Goal: Transaction & Acquisition: Purchase product/service

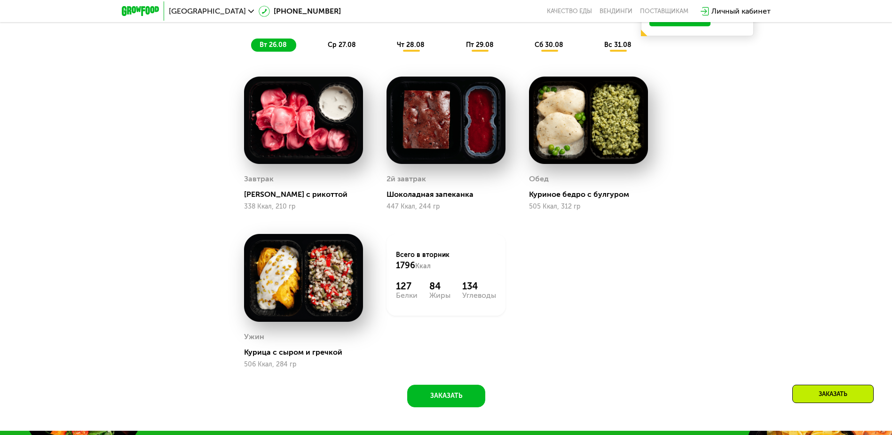
scroll to position [656, 0]
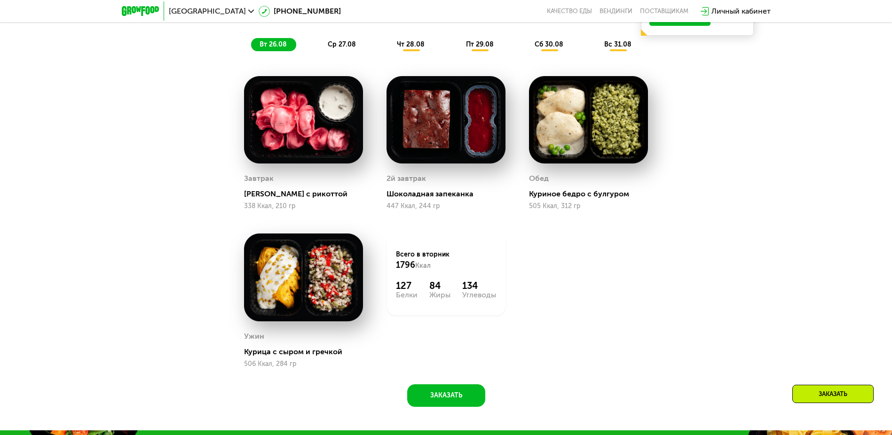
click at [273, 47] on span "вт 26.08" at bounding box center [273, 44] width 27 height 8
click at [342, 47] on span "ср 27.08" at bounding box center [342, 44] width 28 height 8
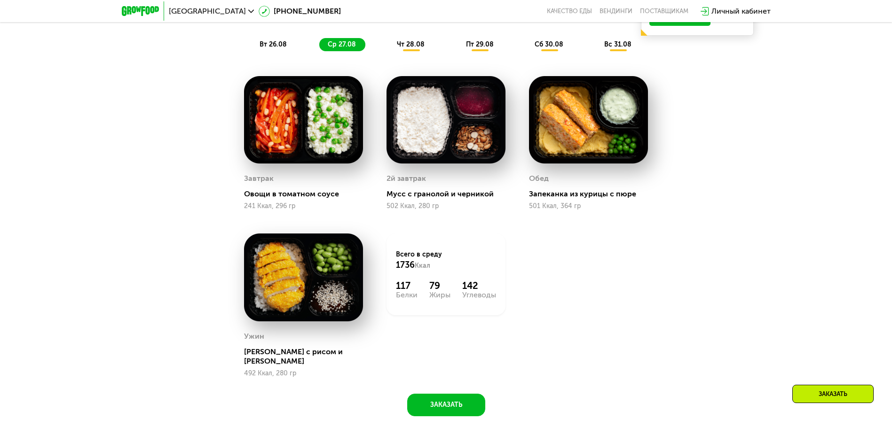
click at [411, 47] on span "чт 28.08" at bounding box center [411, 44] width 28 height 8
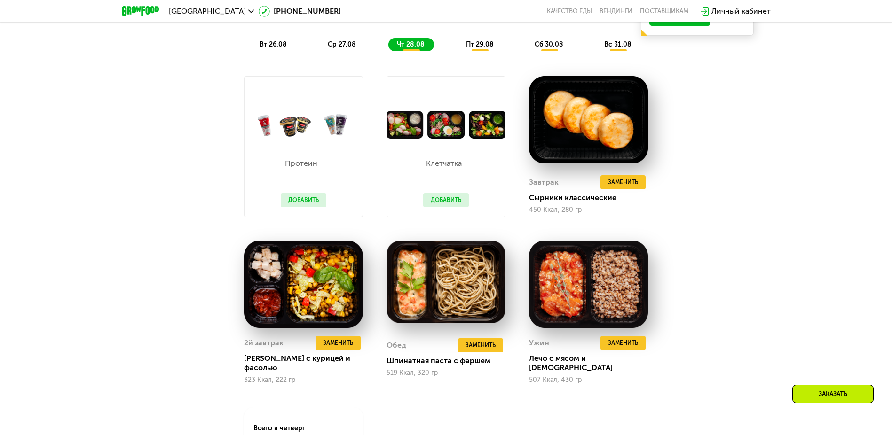
click at [480, 47] on span "пт 29.08" at bounding box center [480, 44] width 28 height 8
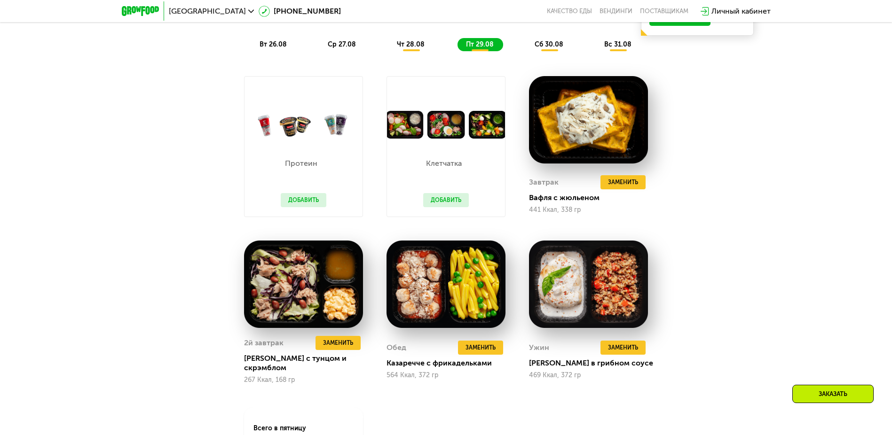
click at [550, 47] on span "сб 30.08" at bounding box center [549, 44] width 29 height 8
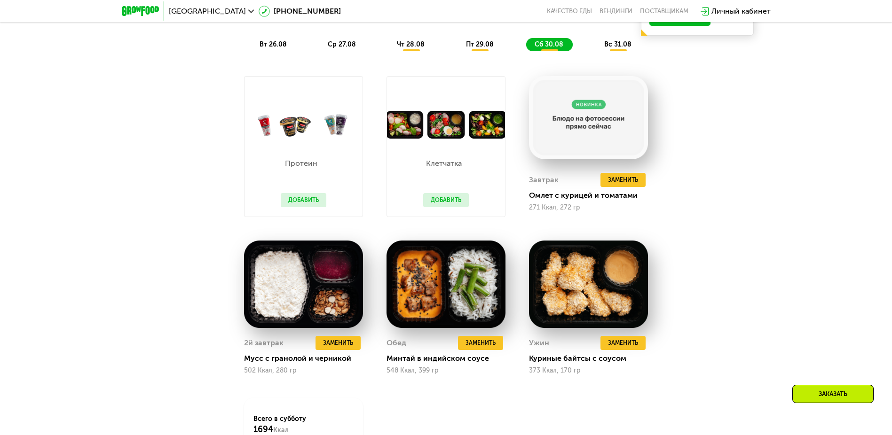
click at [619, 47] on span "вс 31.08" at bounding box center [617, 44] width 27 height 8
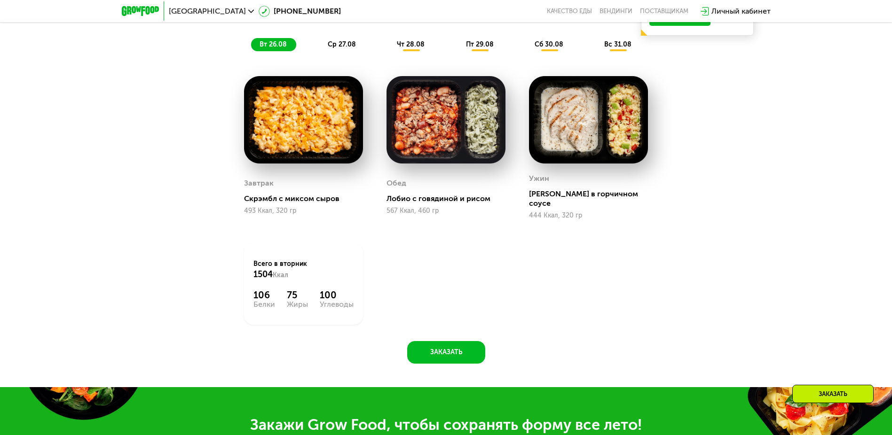
click at [273, 47] on span "вт 26.08" at bounding box center [273, 44] width 27 height 8
click at [342, 47] on span "ср 27.08" at bounding box center [342, 44] width 28 height 8
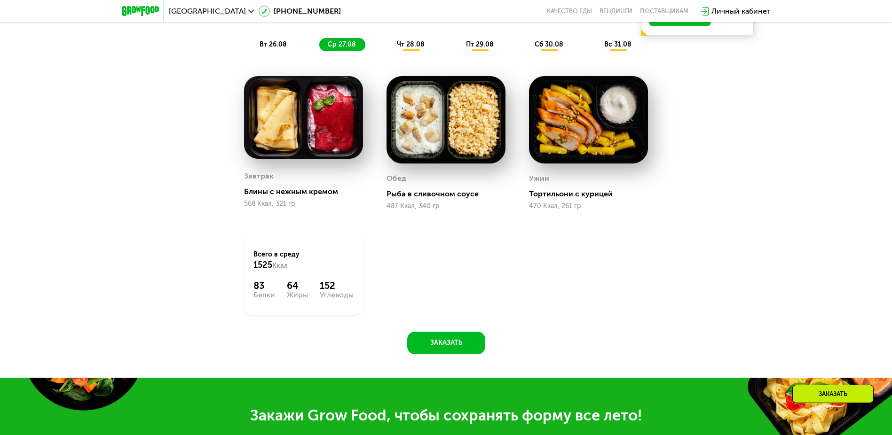
click at [411, 47] on span "чт 28.08" at bounding box center [411, 44] width 28 height 8
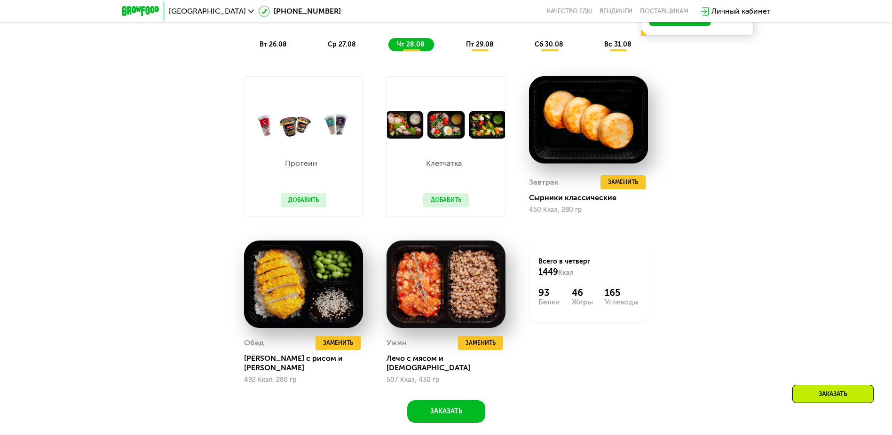
click at [480, 47] on span "пт 29.08" at bounding box center [480, 44] width 28 height 8
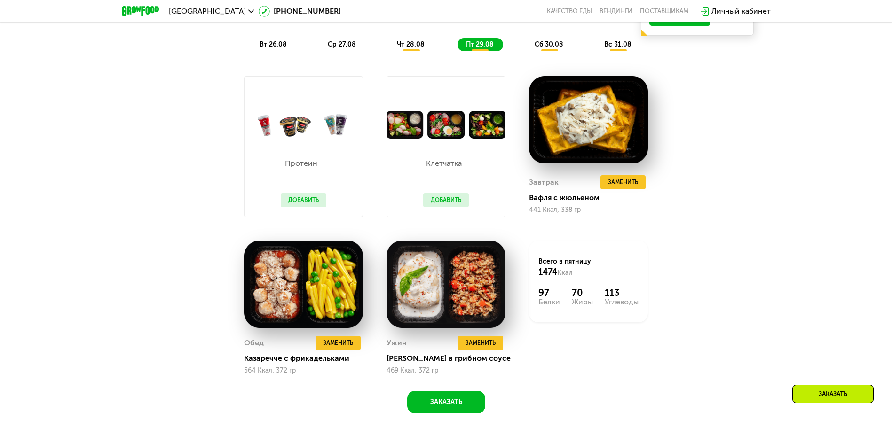
click at [550, 47] on span "сб 30.08" at bounding box center [549, 44] width 29 height 8
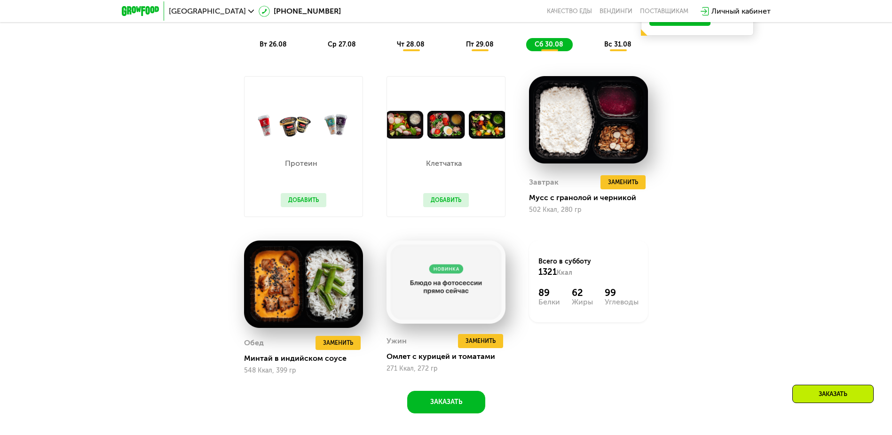
click at [619, 47] on span "вс 31.08" at bounding box center [617, 44] width 27 height 8
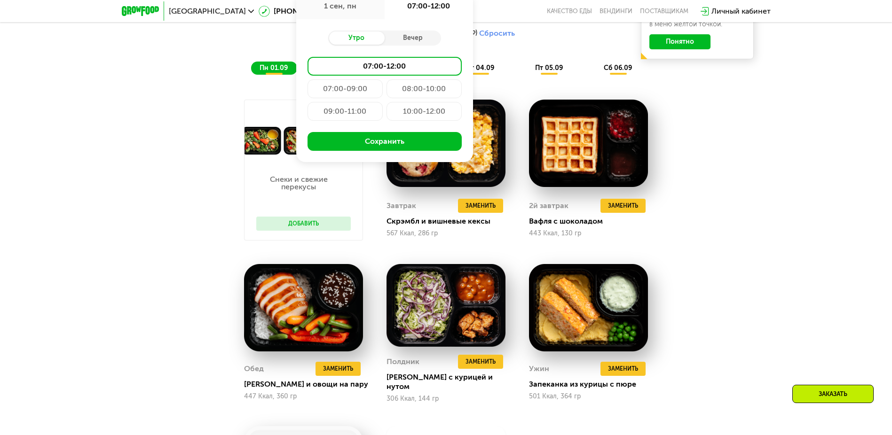
type input "**********"
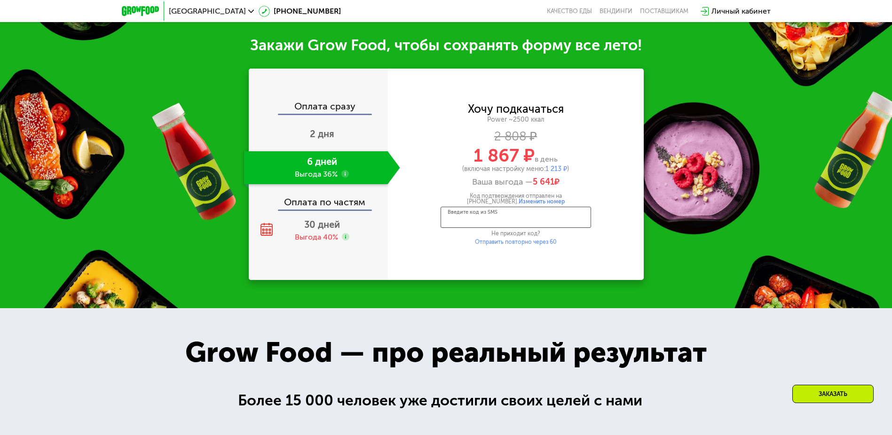
scroll to position [1268, 0]
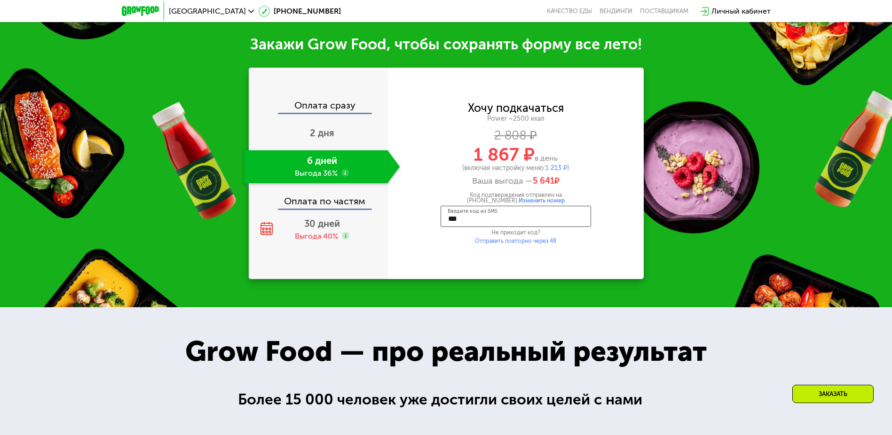
type input "****"
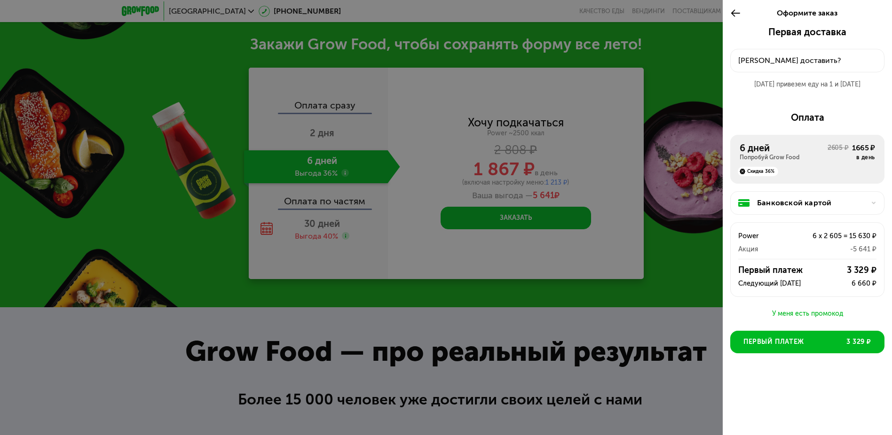
click at [807, 61] on div "[PERSON_NAME] доставить?" at bounding box center [807, 60] width 138 height 11
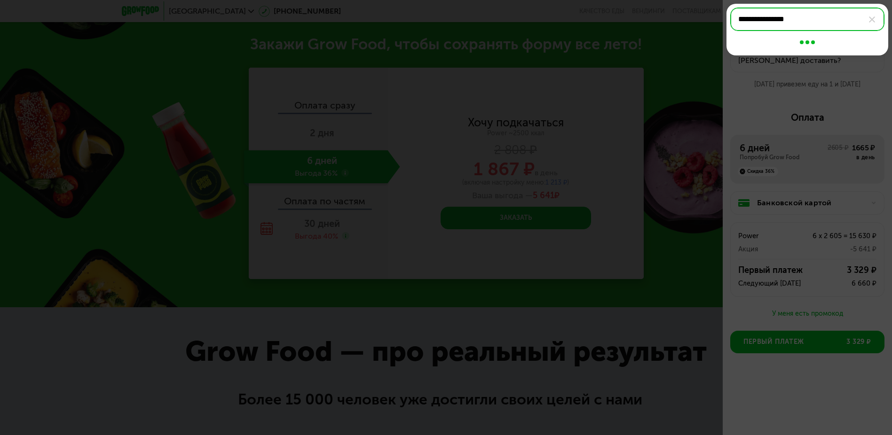
type input "**********"
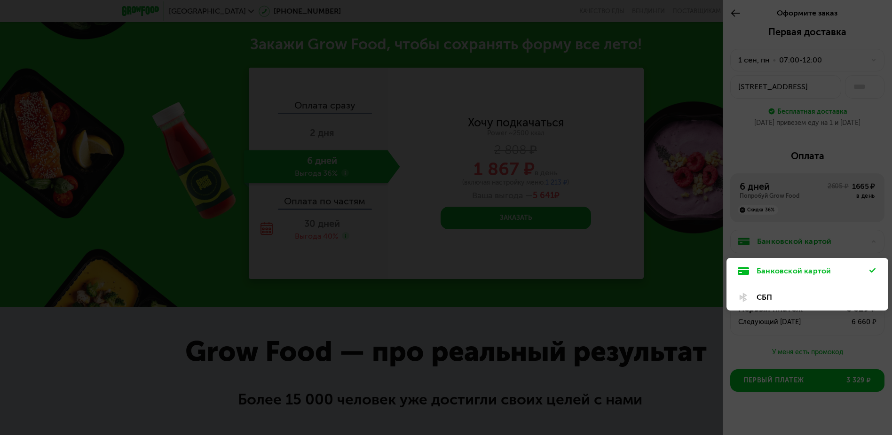
scroll to position [11, 0]
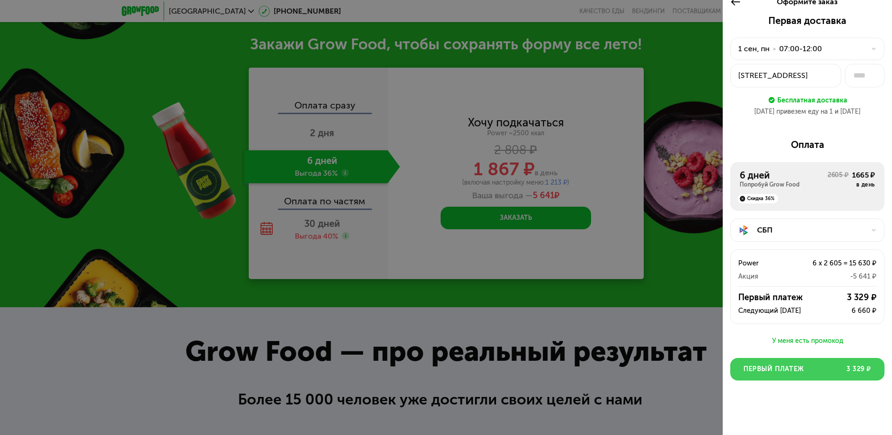
click at [803, 370] on span "Первый платеж" at bounding box center [773, 369] width 61 height 9
